Goal: Use online tool/utility: Utilize a website feature to perform a specific function

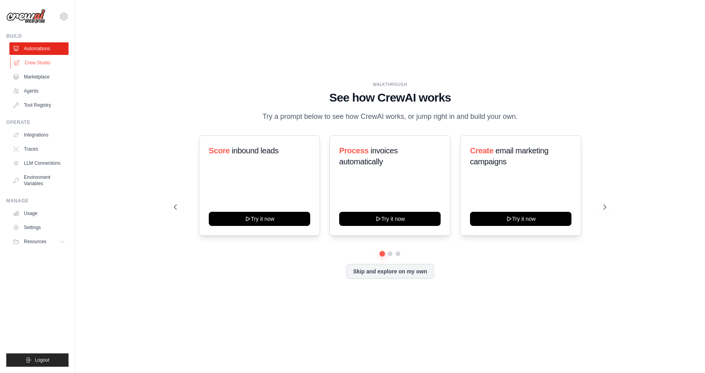
click at [47, 62] on link "Crew Studio" at bounding box center [39, 62] width 59 height 13
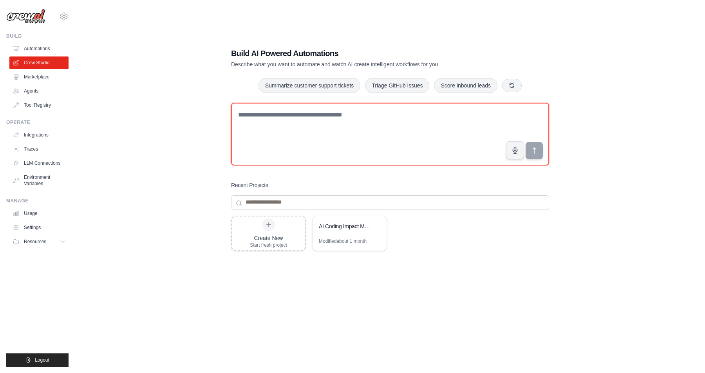
click at [353, 146] on textarea at bounding box center [390, 134] width 318 height 63
type textarea "********"
click at [323, 138] on textarea at bounding box center [390, 134] width 318 height 63
paste textarea "**********"
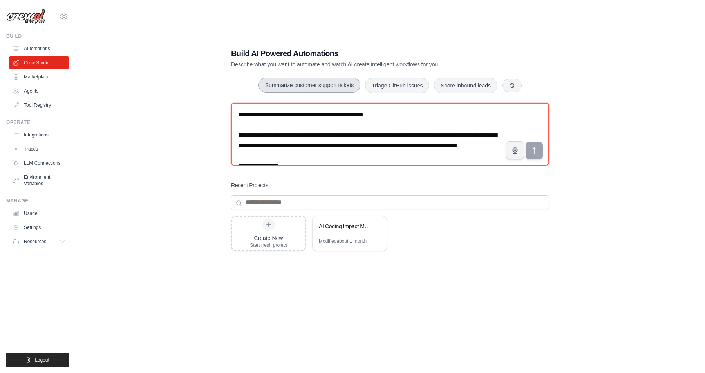
scroll to position [463, 0]
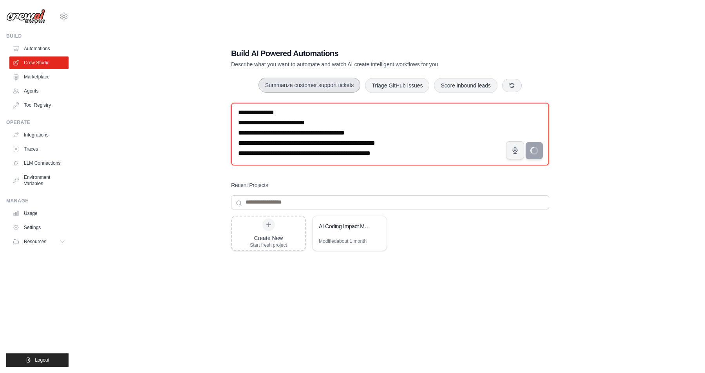
type textarea "**********"
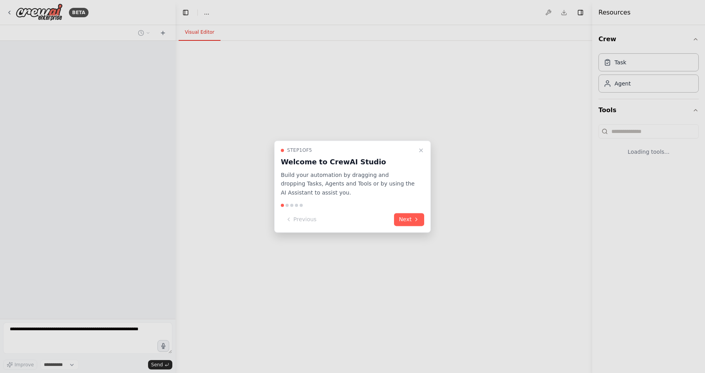
select select "****"
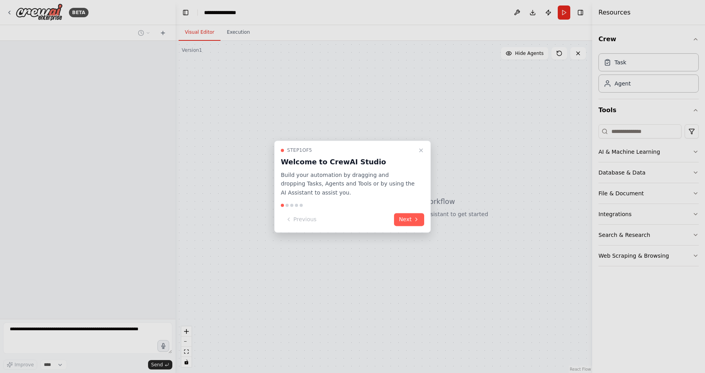
scroll to position [94, 0]
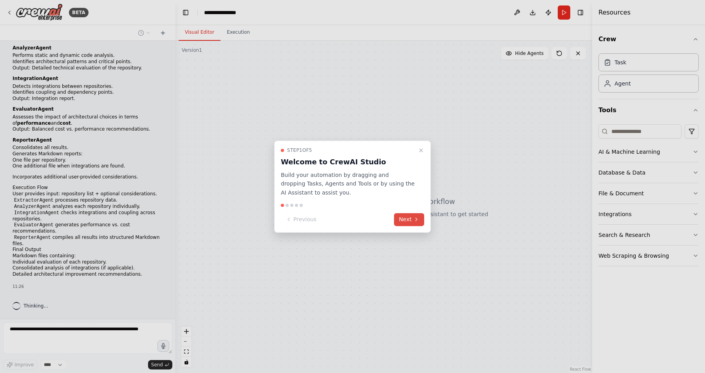
click at [408, 219] on button "Next" at bounding box center [409, 219] width 30 height 13
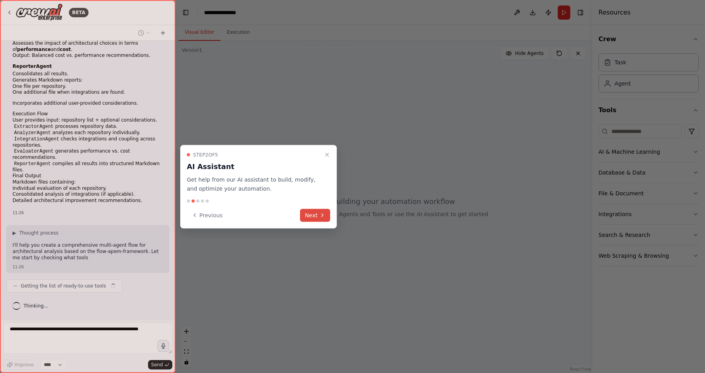
click at [315, 216] on button "Next" at bounding box center [315, 214] width 30 height 13
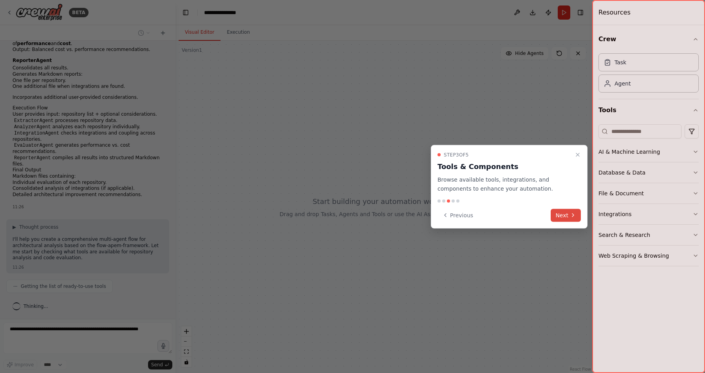
click at [558, 219] on button "Next" at bounding box center [566, 214] width 30 height 13
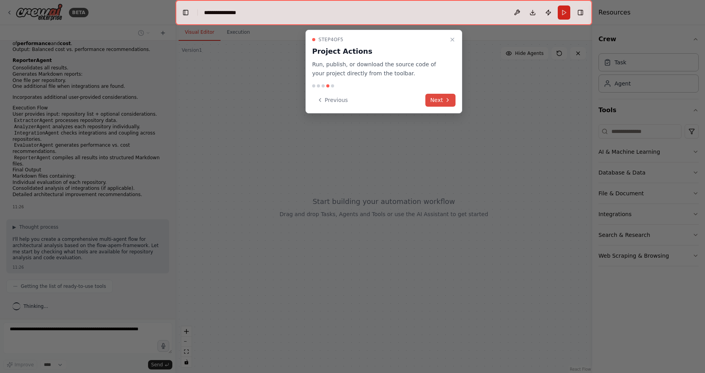
click at [439, 102] on button "Next" at bounding box center [441, 100] width 30 height 13
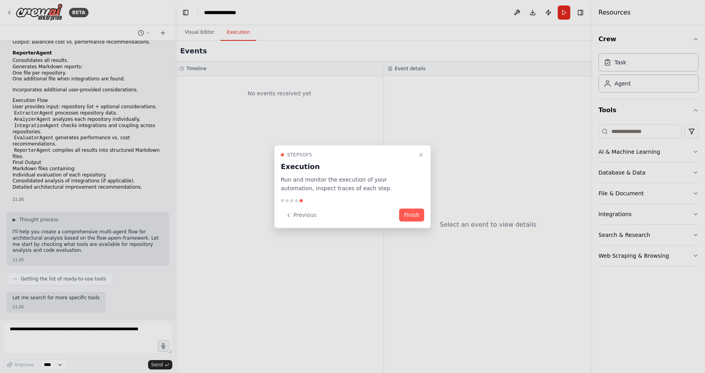
scroll to position [227, 0]
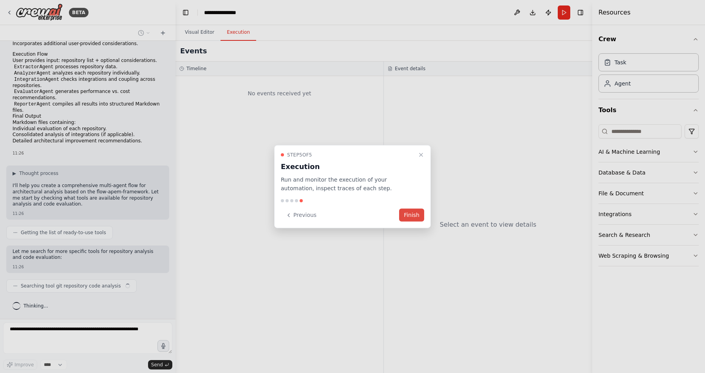
click at [408, 213] on button "Finish" at bounding box center [411, 214] width 25 height 13
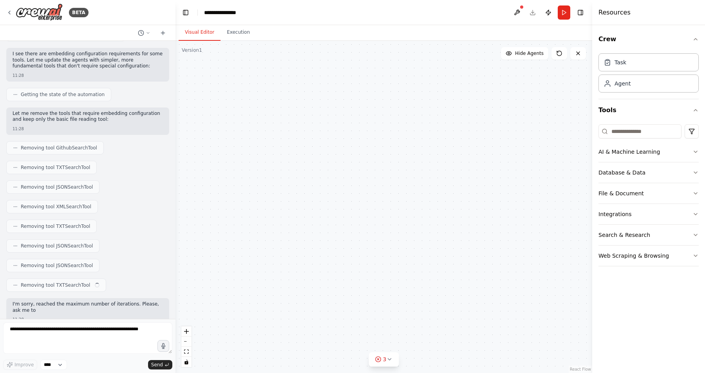
scroll to position [1030, 0]
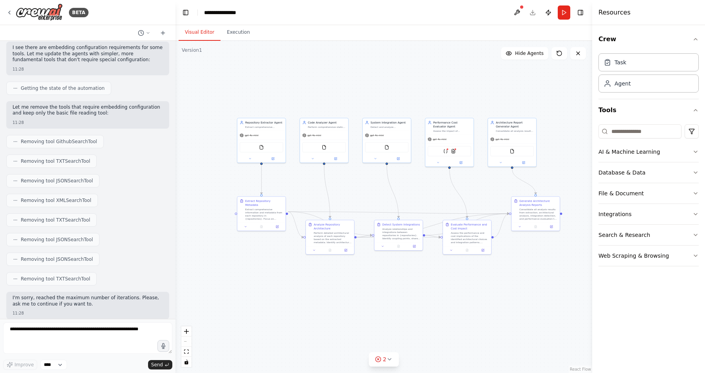
drag, startPoint x: 463, startPoint y: 224, endPoint x: 361, endPoint y: 190, distance: 107.4
click at [361, 190] on div ".deletable-edge-delete-btn { width: 20px; height: 20px; border: 0px solid #ffff…" at bounding box center [384, 207] width 417 height 332
click at [580, 13] on button "Toggle Right Sidebar" at bounding box center [580, 12] width 11 height 11
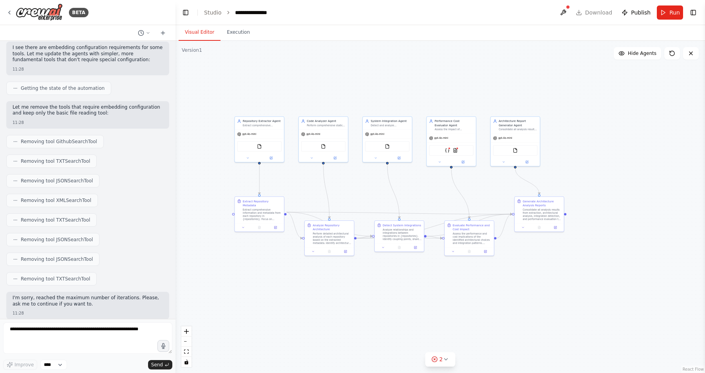
click at [613, 174] on div ".deletable-edge-delete-btn { width: 20px; height: 20px; border: 0px solid #ffff…" at bounding box center [441, 207] width 530 height 332
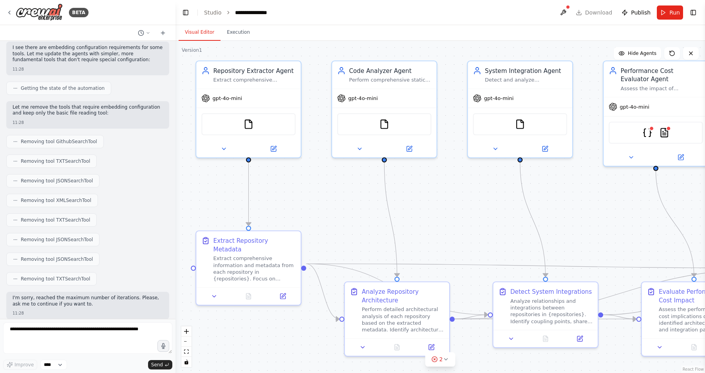
drag, startPoint x: 388, startPoint y: 220, endPoint x: 505, endPoint y: 160, distance: 131.1
click at [505, 160] on div ".deletable-edge-delete-btn { width: 20px; height: 20px; border: 0px solid #ffff…" at bounding box center [441, 207] width 530 height 332
click at [246, 127] on img at bounding box center [250, 122] width 10 height 10
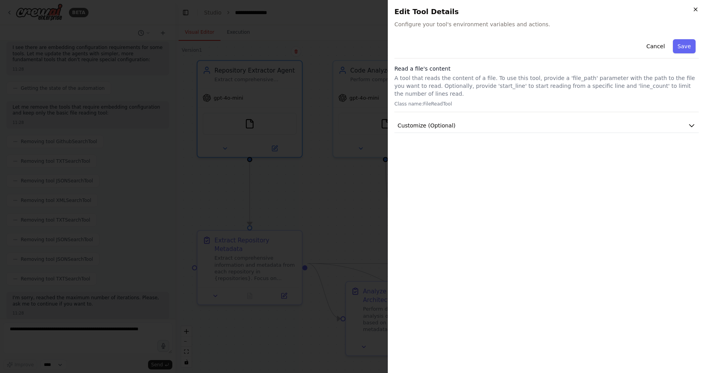
click at [696, 9] on icon "button" at bounding box center [695, 9] width 3 height 3
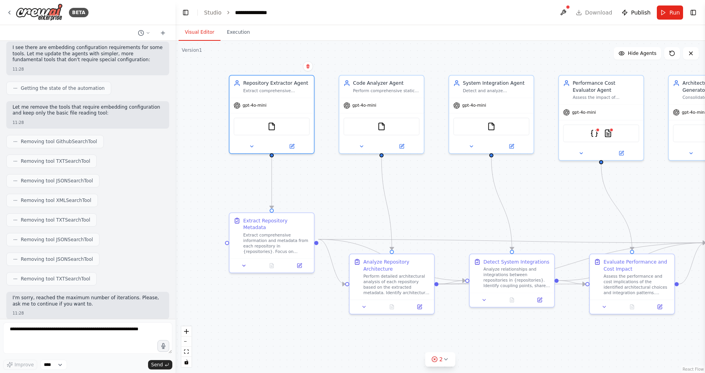
drag, startPoint x: 511, startPoint y: 209, endPoint x: 484, endPoint y: 203, distance: 27.5
click at [484, 203] on div ".deletable-edge-delete-btn { width: 20px; height: 20px; border: 0px solid #ffff…" at bounding box center [441, 207] width 530 height 332
click at [295, 148] on button at bounding box center [291, 145] width 39 height 8
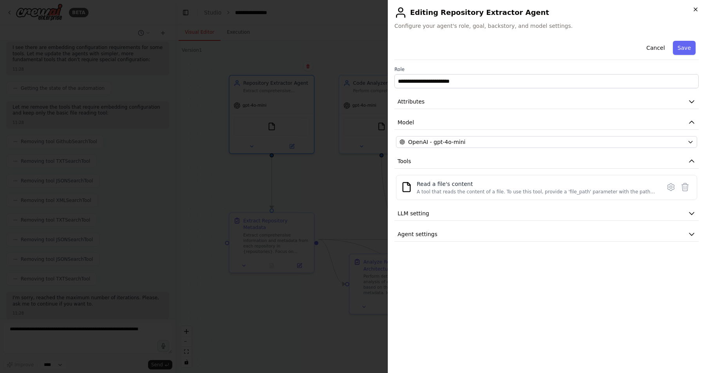
click at [696, 9] on icon "button" at bounding box center [696, 9] width 6 height 6
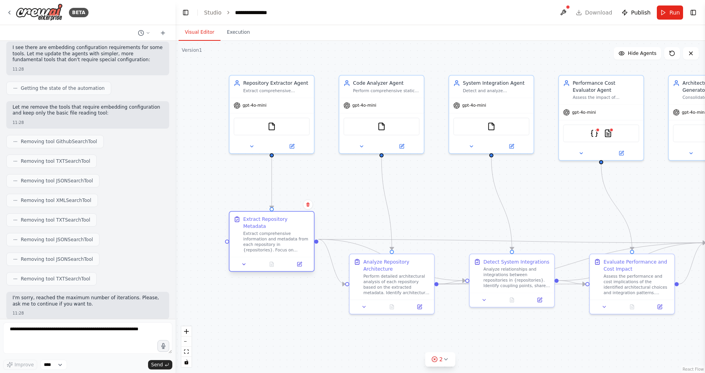
click at [290, 240] on div "Extract comprehensive information and metadata from each repository in {reposit…" at bounding box center [276, 242] width 67 height 22
click at [301, 262] on icon at bounding box center [299, 264] width 4 height 4
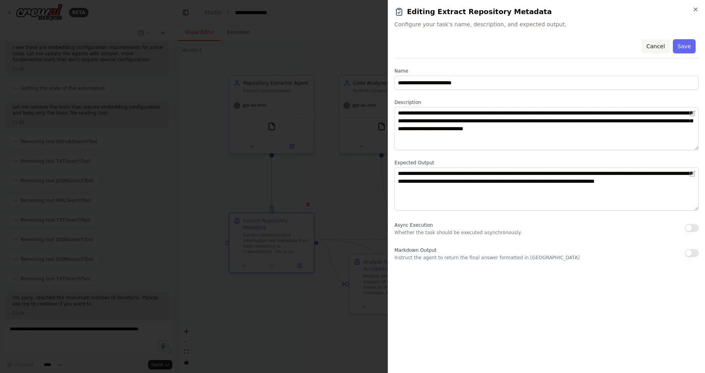
click at [660, 47] on button "Cancel" at bounding box center [656, 46] width 28 height 14
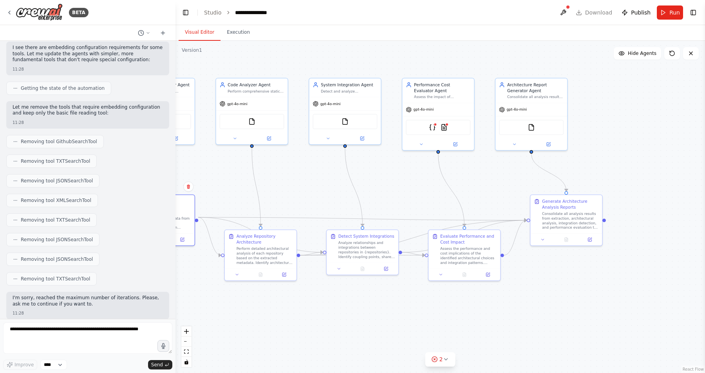
drag, startPoint x: 641, startPoint y: 199, endPoint x: 442, endPoint y: 188, distance: 199.4
click at [442, 188] on div ".deletable-edge-delete-btn { width: 20px; height: 20px; border: 0px solid #ffff…" at bounding box center [441, 207] width 530 height 332
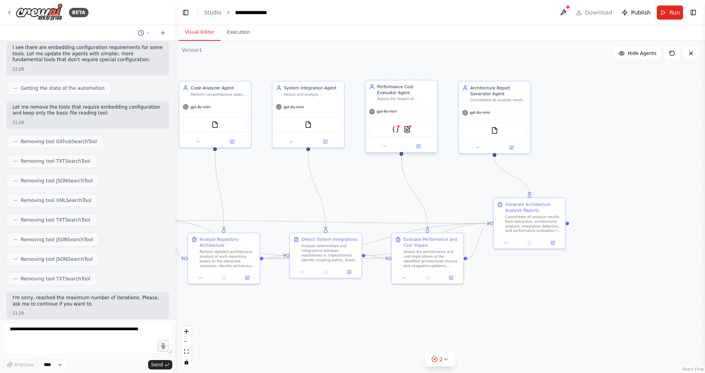
click at [402, 132] on div "JSONSearchTool TXTSearchTool" at bounding box center [401, 128] width 65 height 15
click at [422, 148] on button at bounding box center [418, 146] width 33 height 7
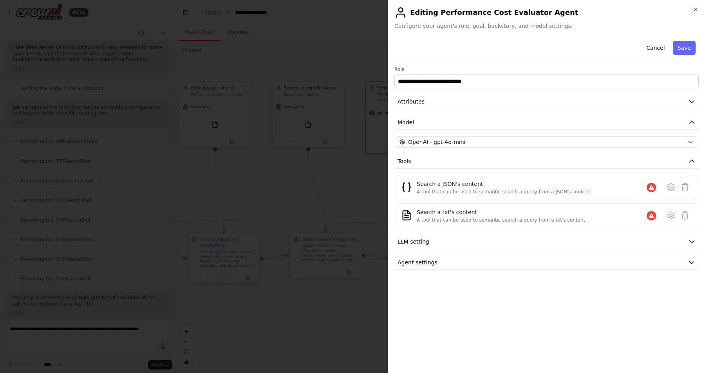
click at [370, 196] on div at bounding box center [352, 186] width 705 height 373
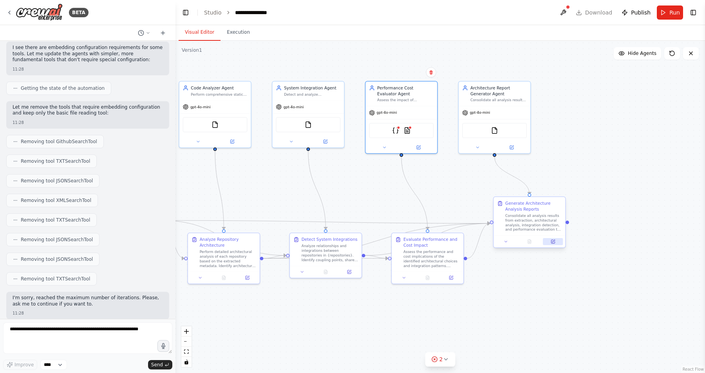
click at [556, 244] on button at bounding box center [553, 241] width 20 height 7
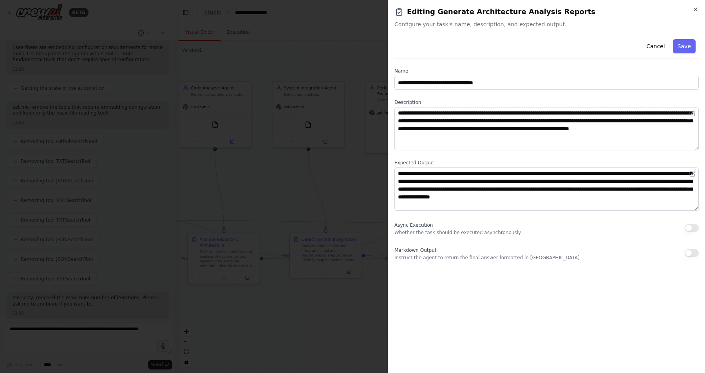
click at [324, 206] on div at bounding box center [352, 186] width 705 height 373
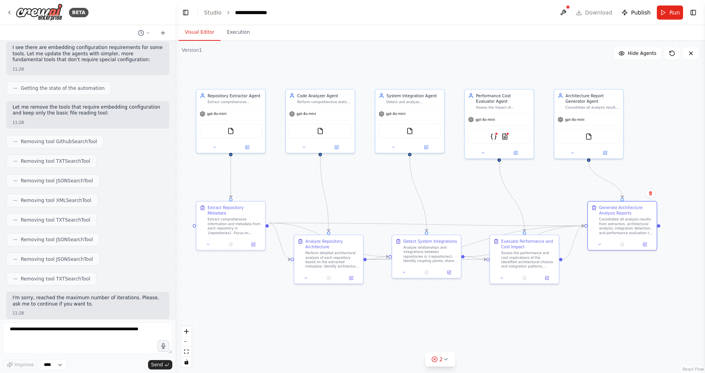
drag, startPoint x: 388, startPoint y: 197, endPoint x: 486, endPoint y: 200, distance: 98.0
click at [486, 200] on div ".deletable-edge-delete-btn { width: 20px; height: 20px; border: 0px solid #ffff…" at bounding box center [441, 207] width 530 height 332
click at [666, 15] on button "Run" at bounding box center [670, 12] width 26 height 14
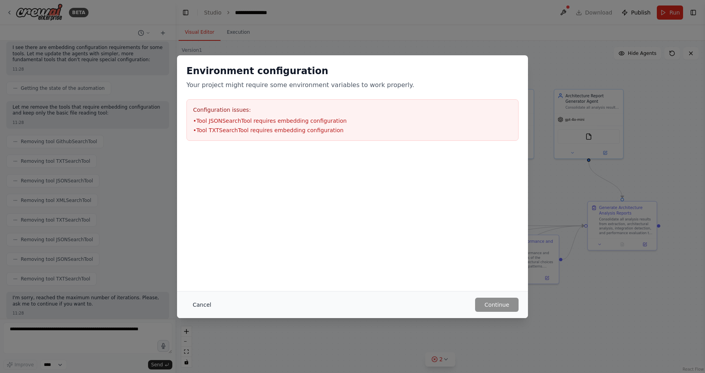
click at [205, 303] on button "Cancel" at bounding box center [202, 304] width 31 height 14
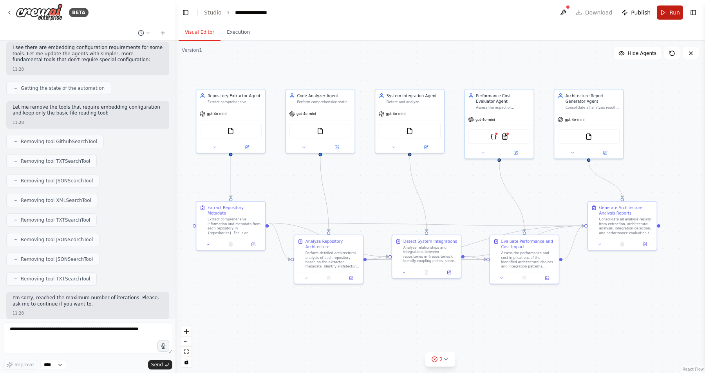
click at [664, 16] on button "Run" at bounding box center [670, 12] width 26 height 14
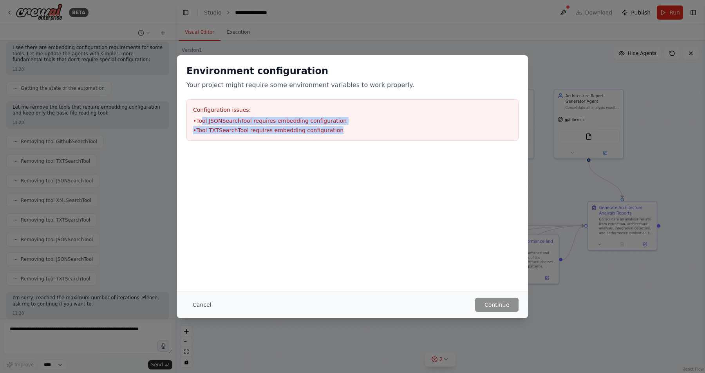
drag, startPoint x: 344, startPoint y: 127, endPoint x: 203, endPoint y: 118, distance: 140.6
click at [203, 118] on ul "• Tool JSONSearchTool requires embedding configuration • Tool TXTSearchTool req…" at bounding box center [352, 125] width 319 height 17
copy div "Configuration issues: • Tool JSONSearchTool requires embedding configuration • …"
click at [202, 300] on button "Cancel" at bounding box center [202, 304] width 31 height 14
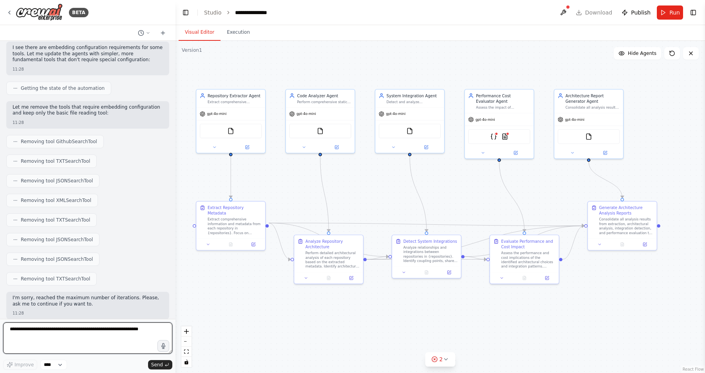
click at [102, 343] on textarea at bounding box center [87, 337] width 169 height 31
paste textarea "**********"
type textarea "**********"
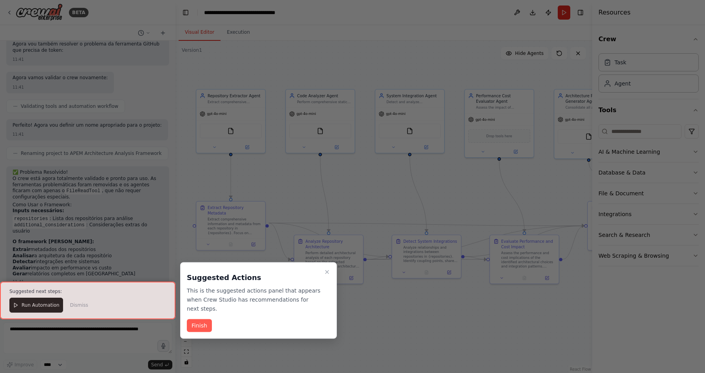
scroll to position [1536, 0]
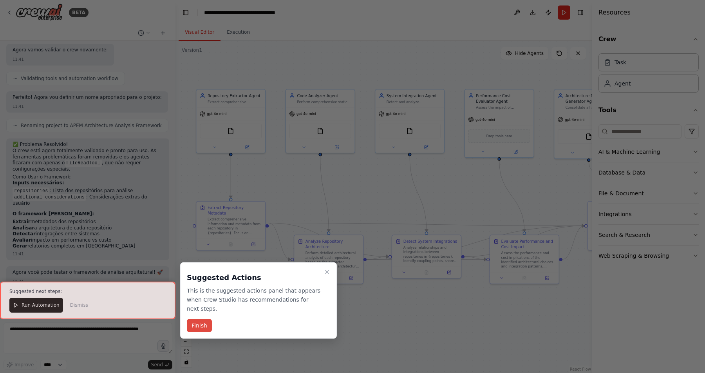
click at [201, 326] on button "Finish" at bounding box center [199, 325] width 25 height 13
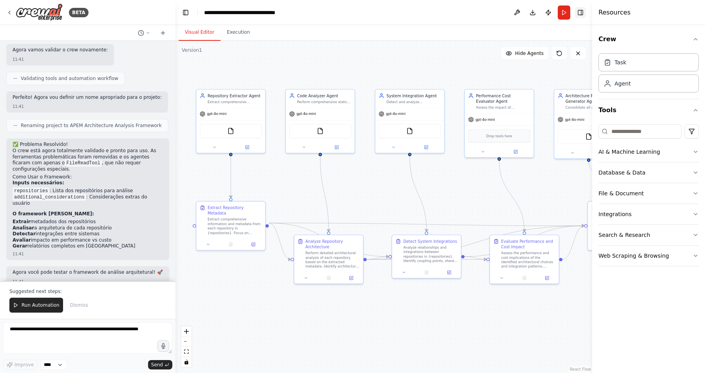
click at [582, 13] on button "Toggle Right Sidebar" at bounding box center [580, 12] width 11 height 11
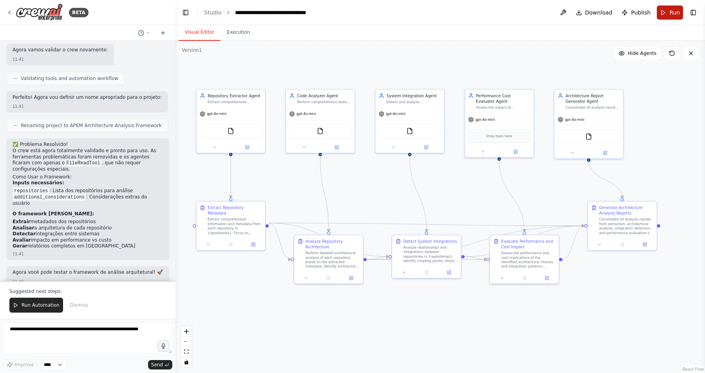
click at [664, 10] on button "Run" at bounding box center [670, 12] width 26 height 14
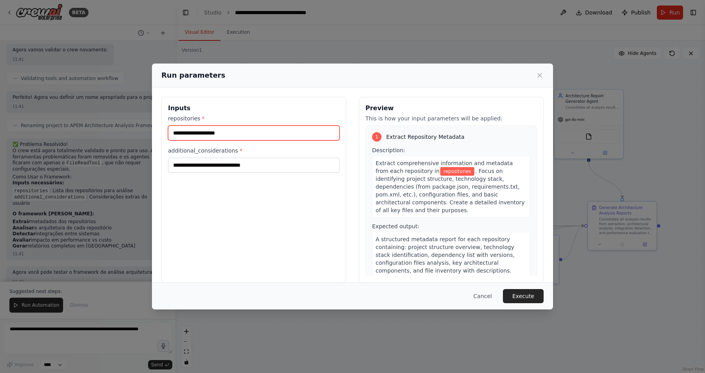
click at [259, 132] on input "repositories *" at bounding box center [254, 132] width 172 height 15
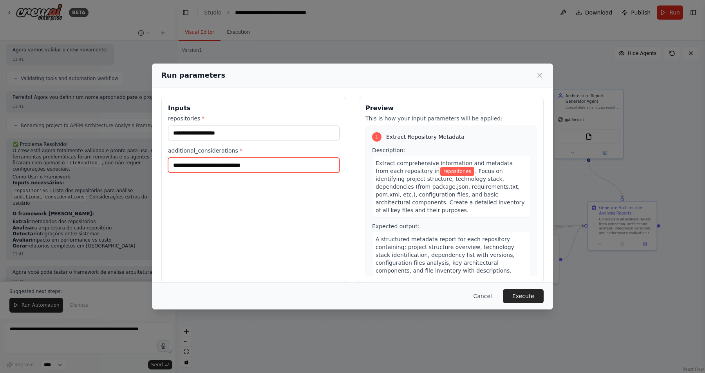
click at [288, 168] on input "additional_considerations *" at bounding box center [254, 165] width 172 height 15
click at [482, 295] on button "Cancel" at bounding box center [483, 296] width 31 height 14
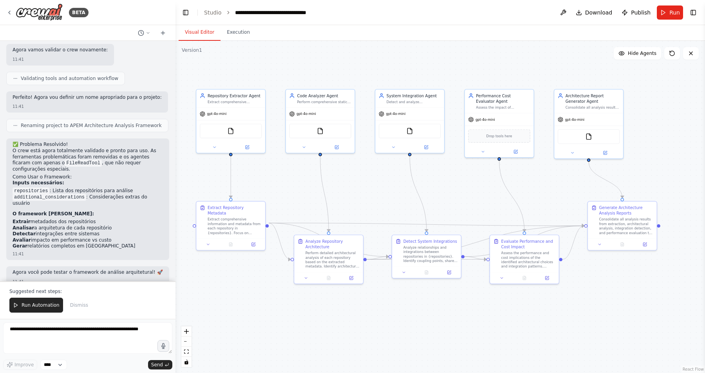
click at [101, 322] on form "Improve **** Send" at bounding box center [88, 346] width 176 height 54
click at [98, 332] on textarea at bounding box center [87, 337] width 169 height 31
type textarea "*"
click at [668, 11] on button "Run" at bounding box center [670, 12] width 26 height 14
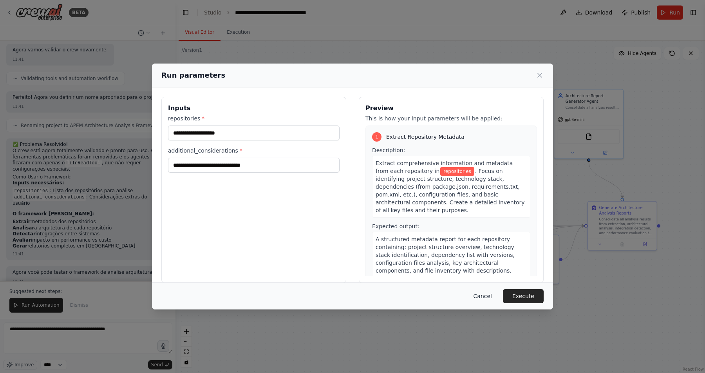
click at [486, 299] on button "Cancel" at bounding box center [483, 296] width 31 height 14
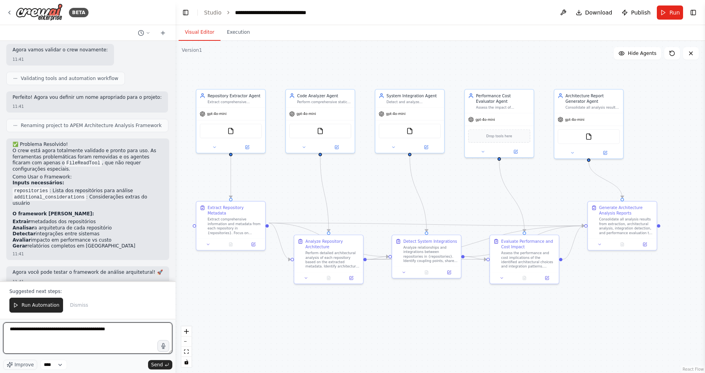
click at [114, 331] on textarea "**********" at bounding box center [87, 337] width 169 height 31
type textarea "**********"
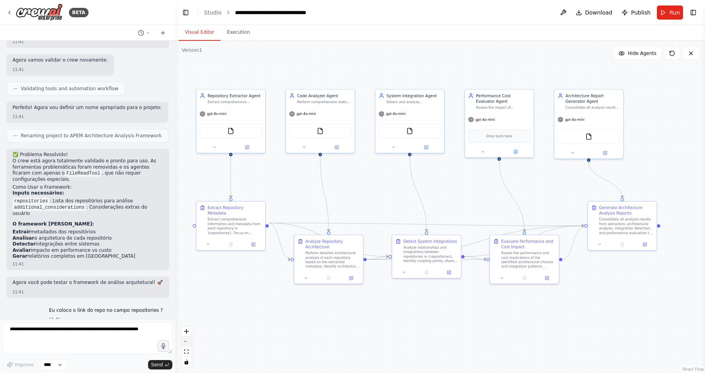
scroll to position [1546, 0]
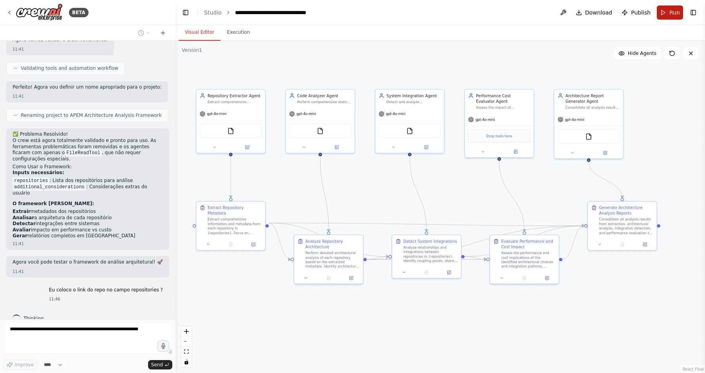
click at [666, 15] on button "Run" at bounding box center [670, 12] width 26 height 14
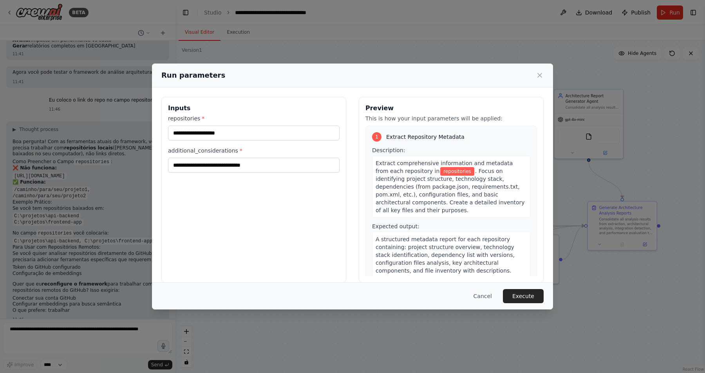
scroll to position [1742, 0]
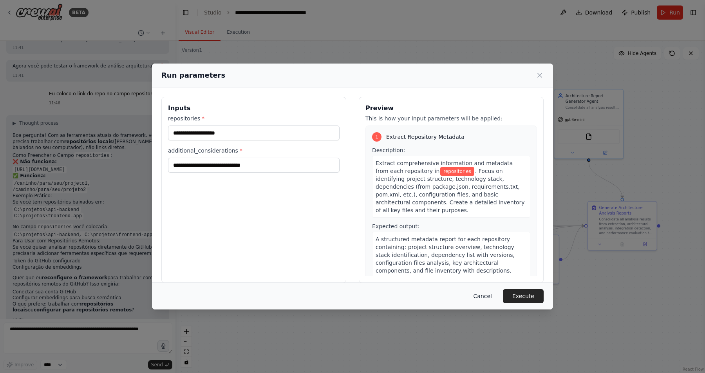
click at [488, 298] on button "Cancel" at bounding box center [483, 296] width 31 height 14
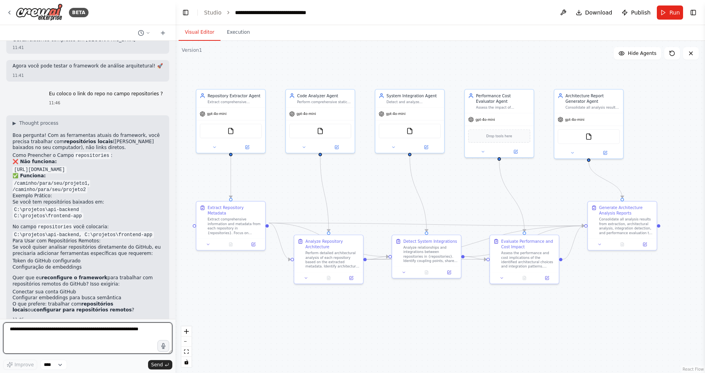
click at [63, 330] on textarea at bounding box center [87, 337] width 169 height 31
paste textarea "**********"
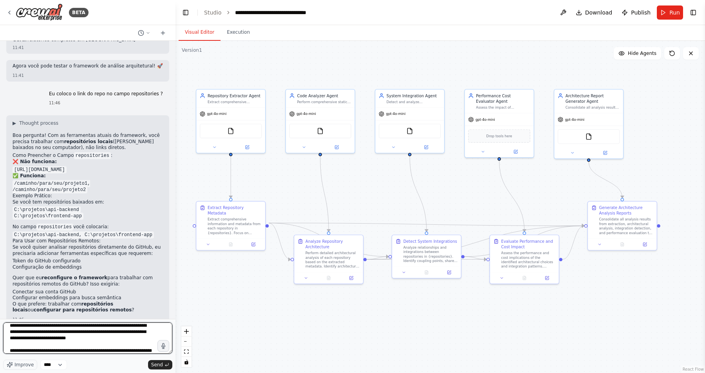
scroll to position [10, 0]
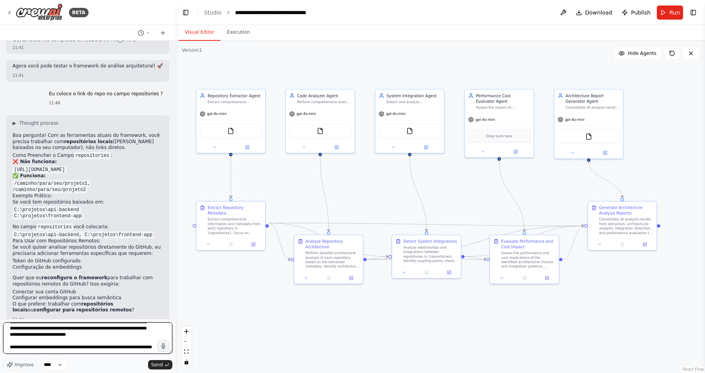
type textarea "**********"
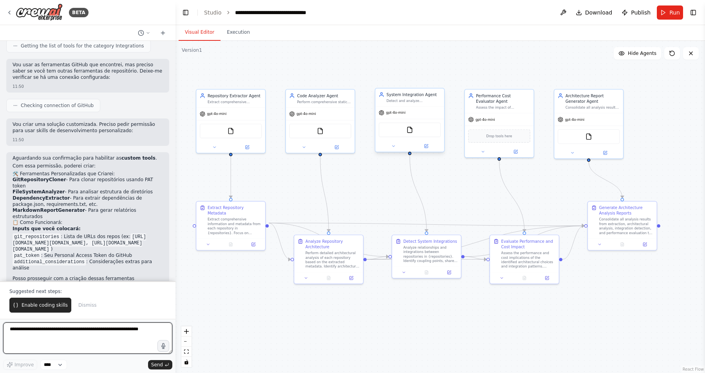
scroll to position [2174, 0]
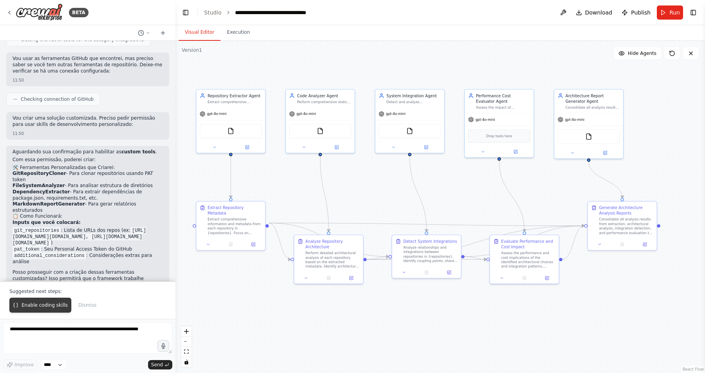
click at [56, 308] on span "Enable coding skills" at bounding box center [45, 305] width 46 height 6
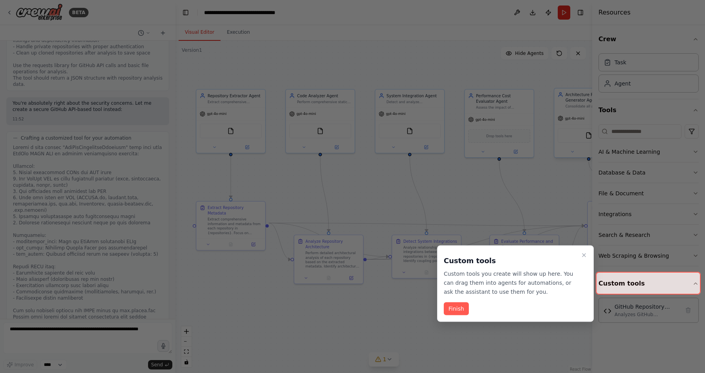
scroll to position [2910, 0]
click at [460, 309] on button "Finish" at bounding box center [456, 308] width 25 height 13
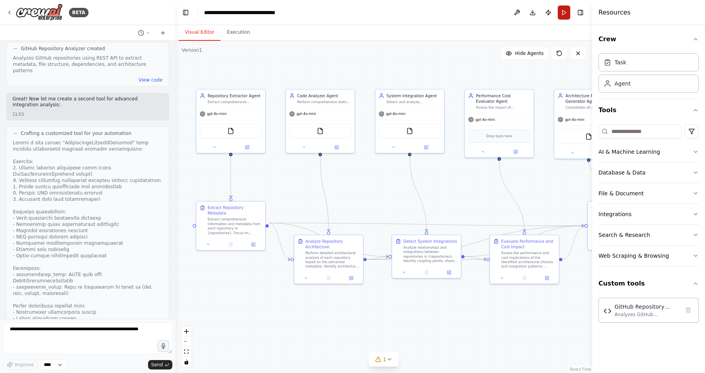
click at [562, 13] on button "Run" at bounding box center [564, 12] width 13 height 14
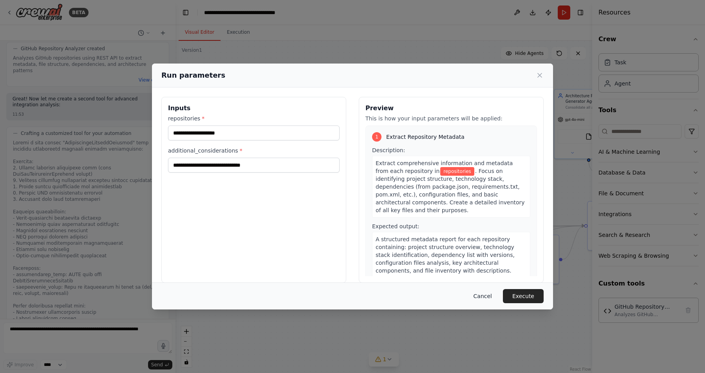
click at [489, 295] on button "Cancel" at bounding box center [483, 296] width 31 height 14
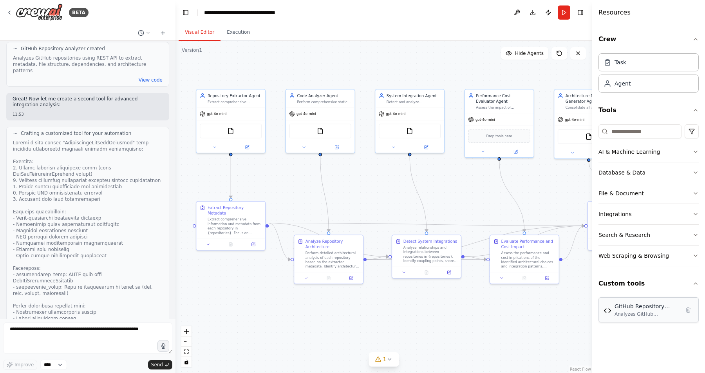
click at [652, 312] on div "Analyzes GitHub repositories using REST API to extract metadata, file structure…" at bounding box center [647, 314] width 65 height 6
click at [607, 309] on img at bounding box center [608, 310] width 8 height 8
click at [699, 285] on icon "button" at bounding box center [696, 283] width 6 height 6
click at [628, 281] on button "Custom tools" at bounding box center [649, 283] width 100 height 22
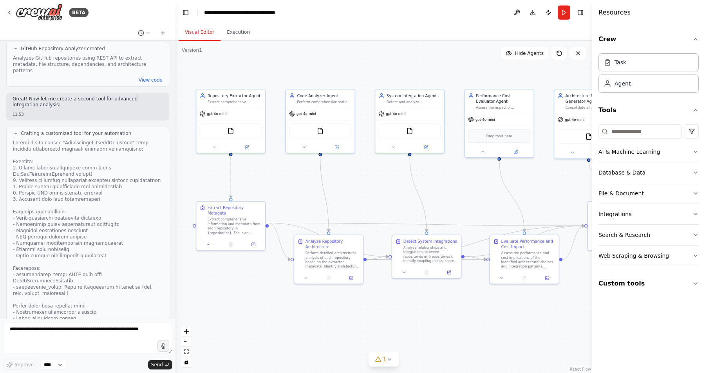
click at [628, 281] on button "Custom tools" at bounding box center [649, 283] width 100 height 22
click at [629, 305] on div "GitHub Repository Analyzer" at bounding box center [647, 306] width 65 height 8
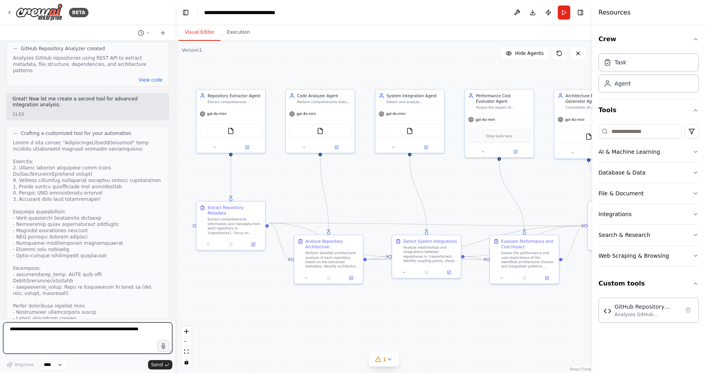
click at [63, 338] on textarea at bounding box center [87, 337] width 169 height 31
type textarea "*"
type textarea "**********"
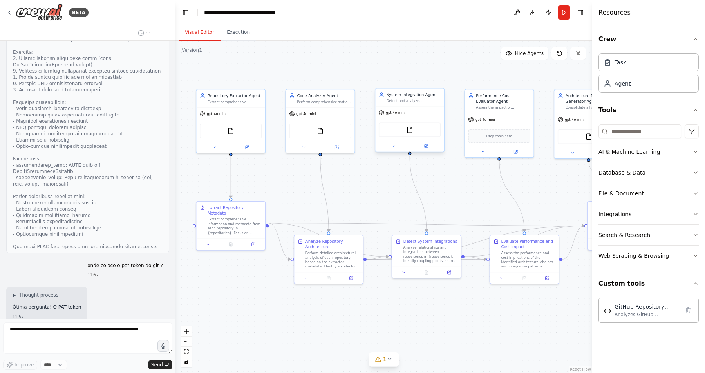
scroll to position [3025, 0]
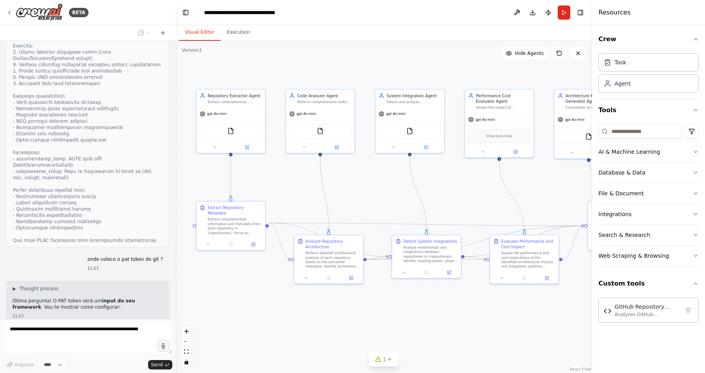
click at [576, 41] on div ".deletable-edge-delete-btn { width: 20px; height: 20px; border: 0px solid #ffff…" at bounding box center [384, 207] width 417 height 332
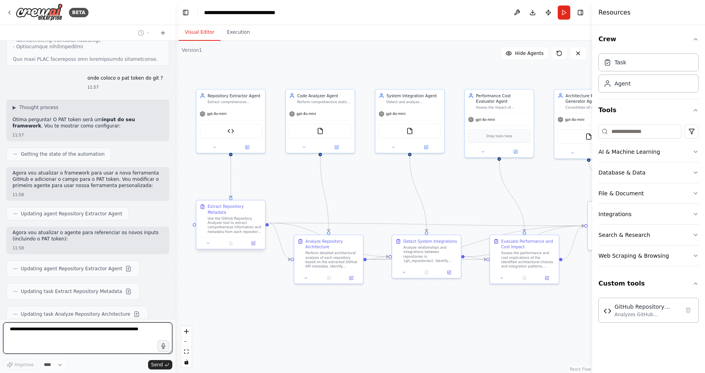
scroll to position [3217, 0]
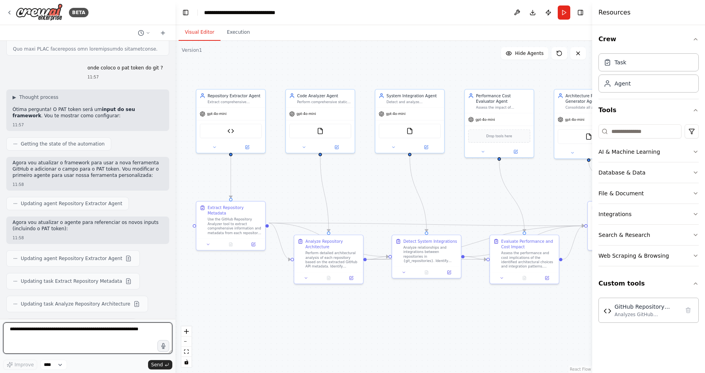
click at [85, 336] on textarea at bounding box center [87, 337] width 169 height 31
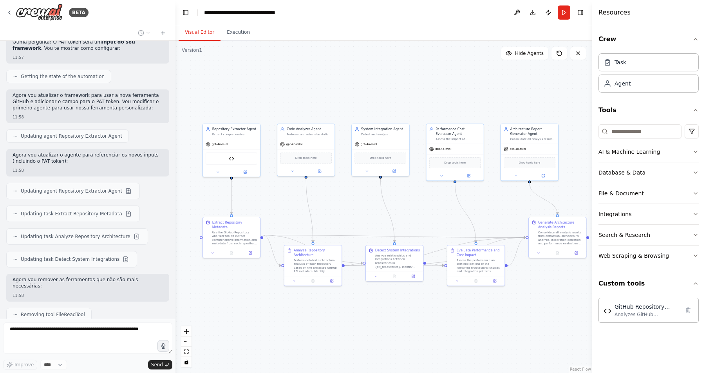
scroll to position [3283, 0]
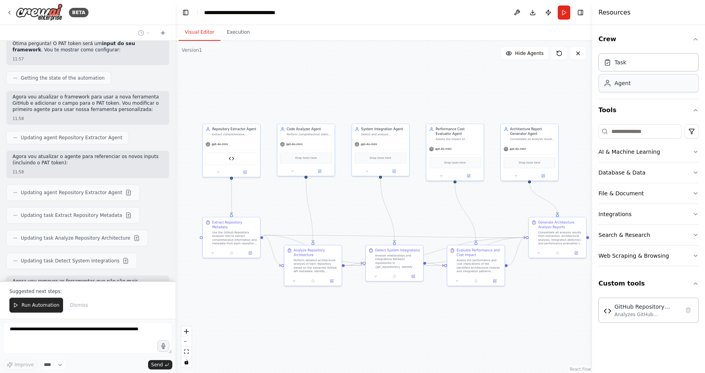
click at [620, 87] on div "Agent" at bounding box center [649, 83] width 100 height 18
click at [562, 15] on button "Run" at bounding box center [564, 12] width 13 height 14
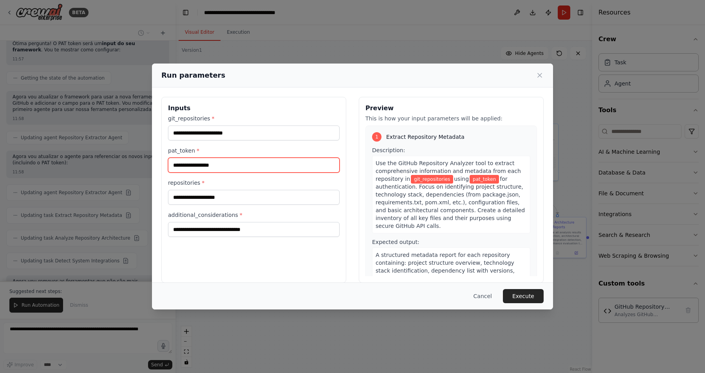
click at [210, 165] on input "pat_token *" at bounding box center [254, 165] width 172 height 15
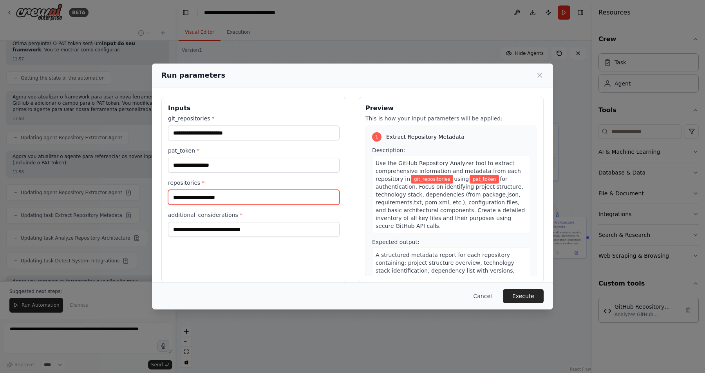
click at [207, 190] on input "repositories *" at bounding box center [254, 197] width 172 height 15
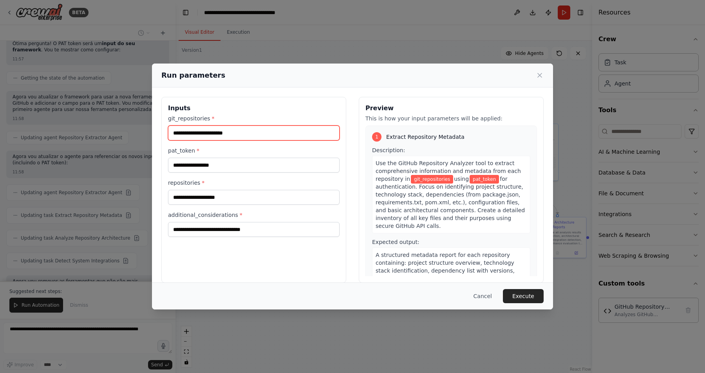
click at [216, 137] on input "git_repositories *" at bounding box center [254, 132] width 172 height 15
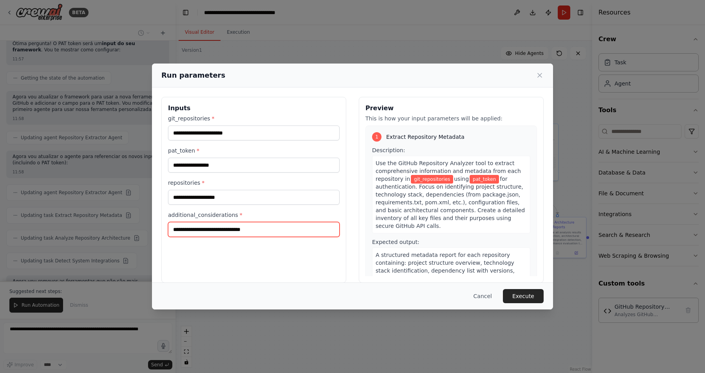
click at [208, 228] on input "additional_considerations *" at bounding box center [254, 229] width 172 height 15
click at [482, 294] on button "Cancel" at bounding box center [483, 296] width 31 height 14
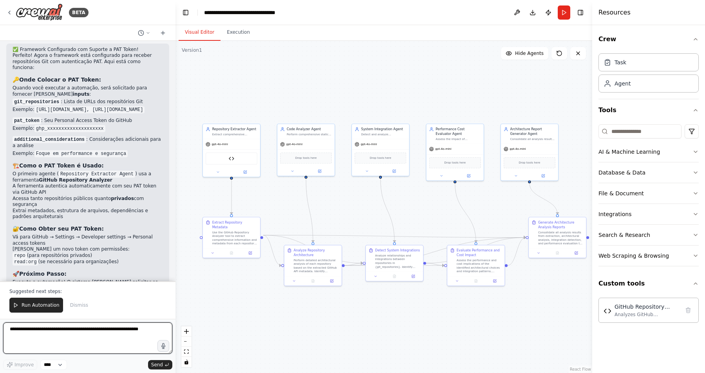
scroll to position [3638, 0]
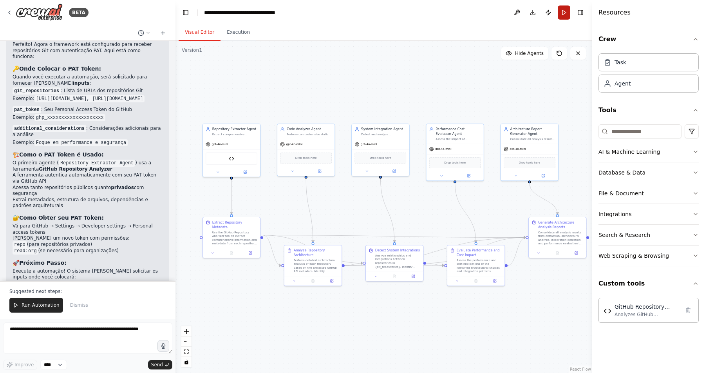
click at [566, 11] on button "Run" at bounding box center [564, 12] width 13 height 14
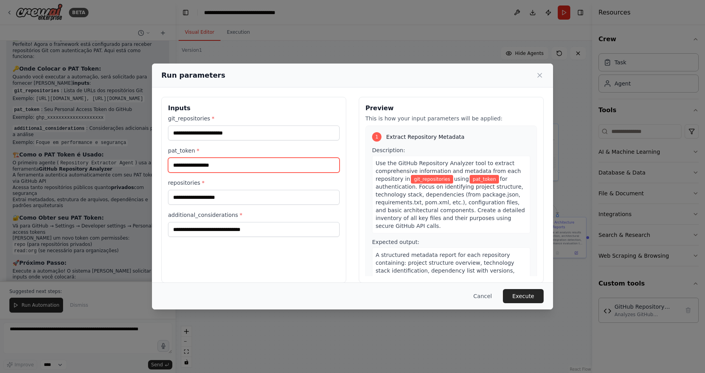
click at [230, 168] on input "pat_token *" at bounding box center [254, 165] width 172 height 15
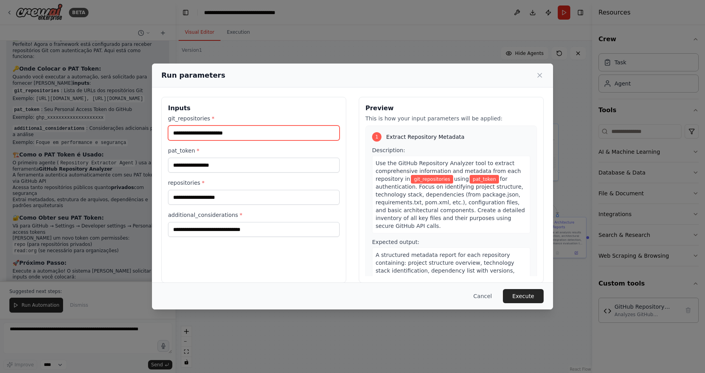
click at [228, 139] on input "git_repositories *" at bounding box center [254, 132] width 172 height 15
paste input "**********"
type input "**********"
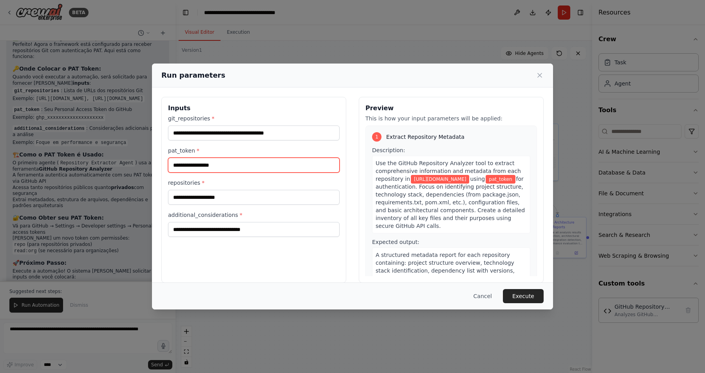
click at [262, 170] on input "pat_token *" at bounding box center [254, 165] width 172 height 15
paste input "**********"
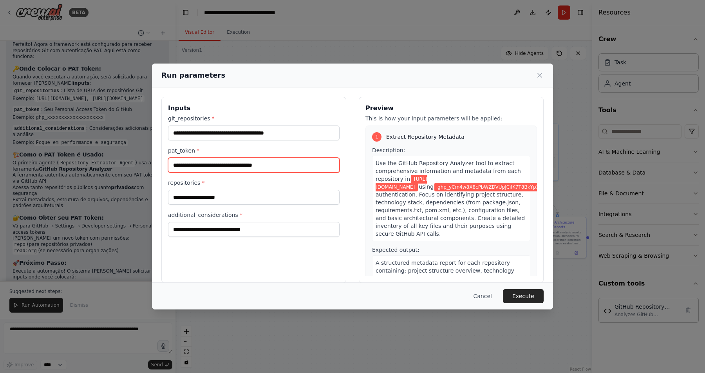
type input "**********"
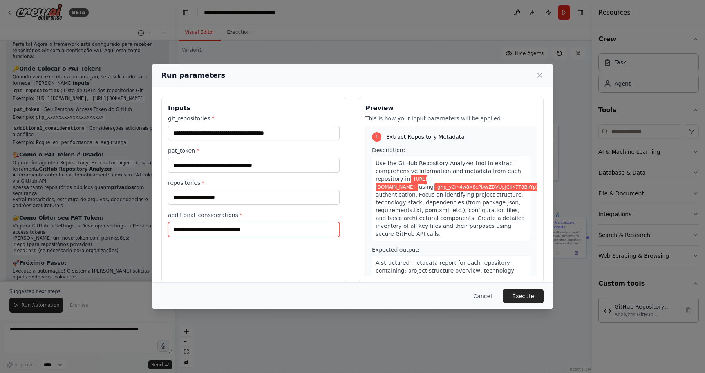
click at [223, 224] on input "additional_considerations *" at bounding box center [254, 229] width 172 height 15
type input "*"
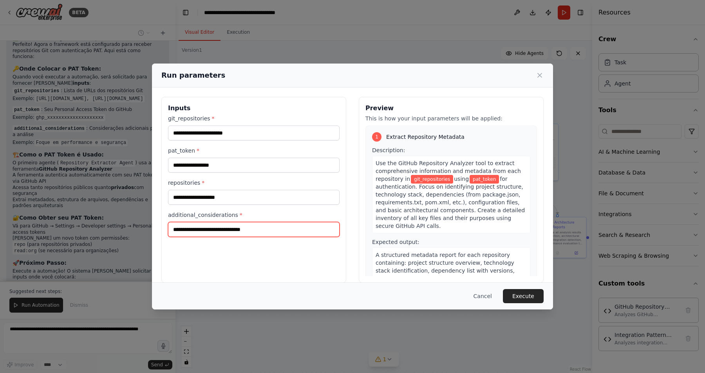
scroll to position [3709, 0]
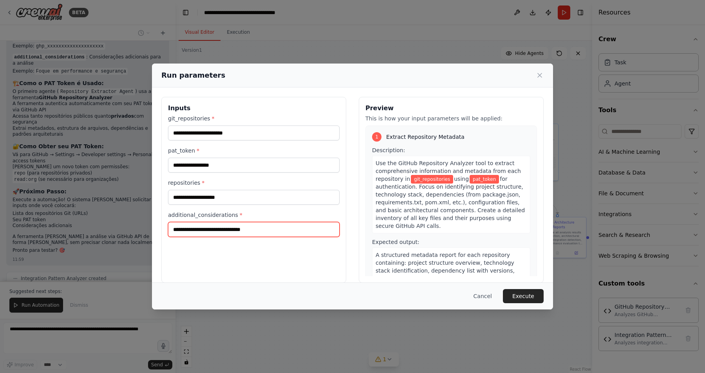
paste input "**********"
click at [247, 230] on input "**********" at bounding box center [254, 229] width 172 height 15
click at [271, 228] on input "**********" at bounding box center [254, 229] width 172 height 15
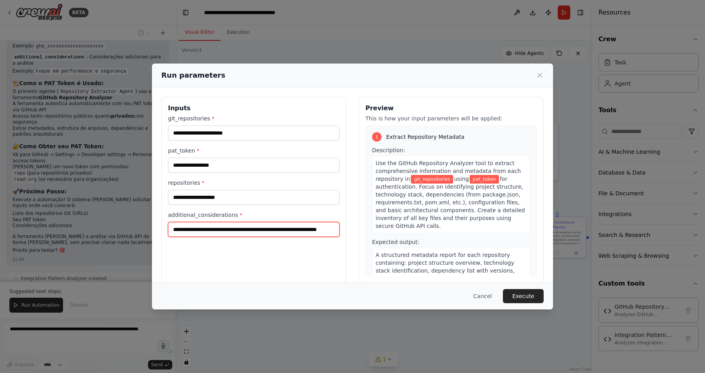
click at [271, 228] on input "**********" at bounding box center [254, 229] width 172 height 15
type input "**********"
click at [521, 301] on button "Execute" at bounding box center [523, 296] width 41 height 14
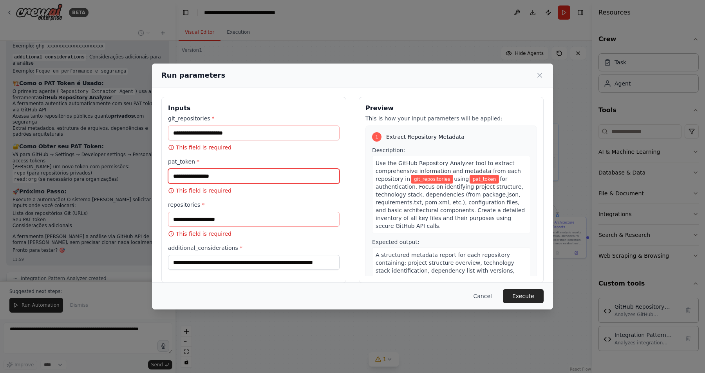
click at [252, 176] on input "pat_token *" at bounding box center [254, 176] width 172 height 15
